Goal: Transaction & Acquisition: Book appointment/travel/reservation

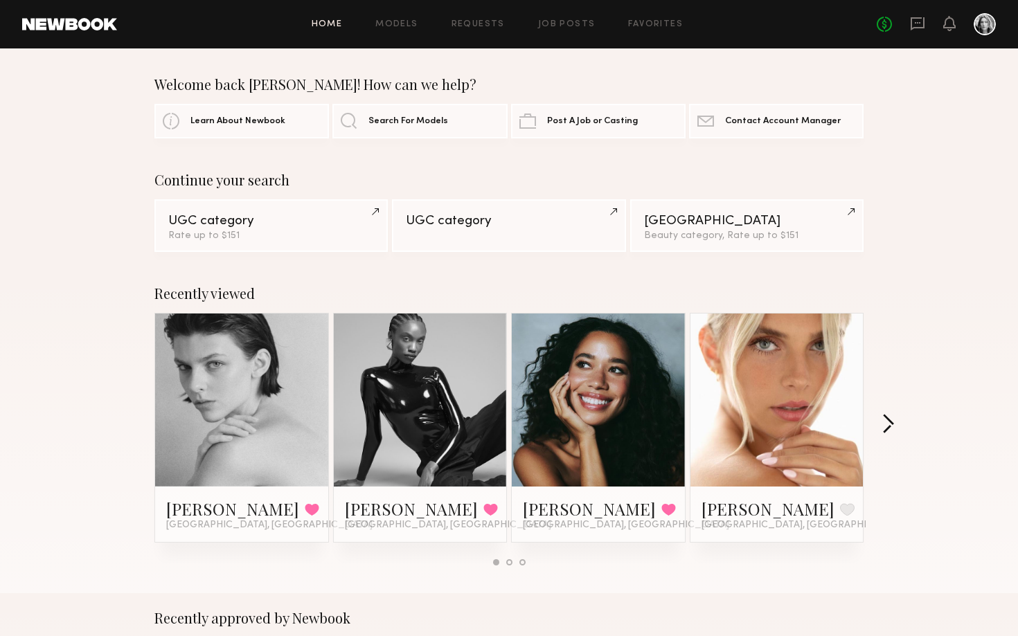
click at [891, 427] on button "button" at bounding box center [887, 425] width 13 height 23
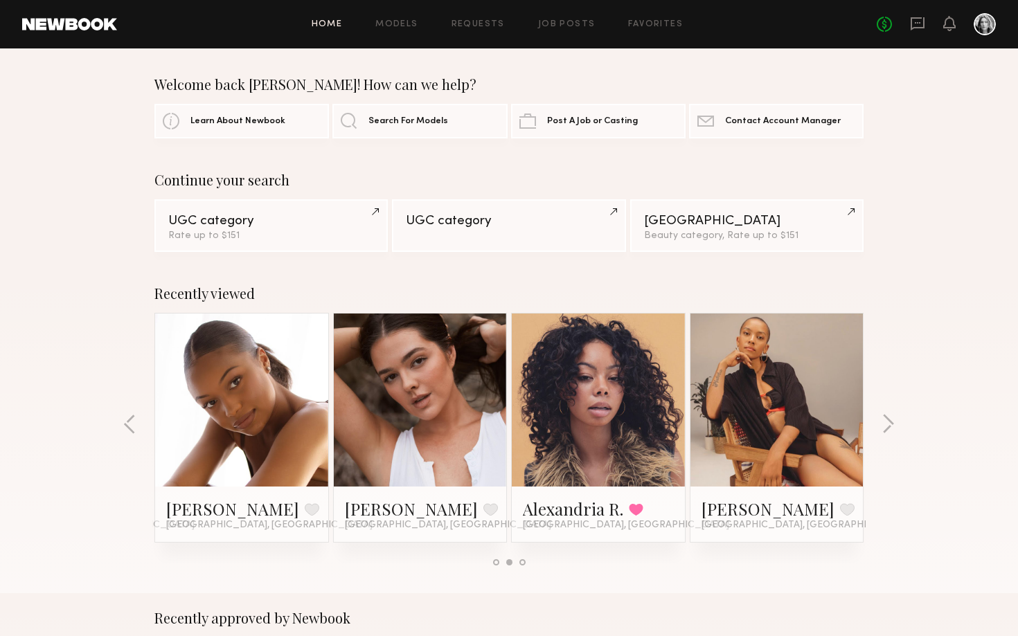
click at [897, 210] on div "Continue your search UGC category Rate up to $151 UGC category Los Angeles Beau…" at bounding box center [509, 212] width 1018 height 80
